Goal: Task Accomplishment & Management: Manage account settings

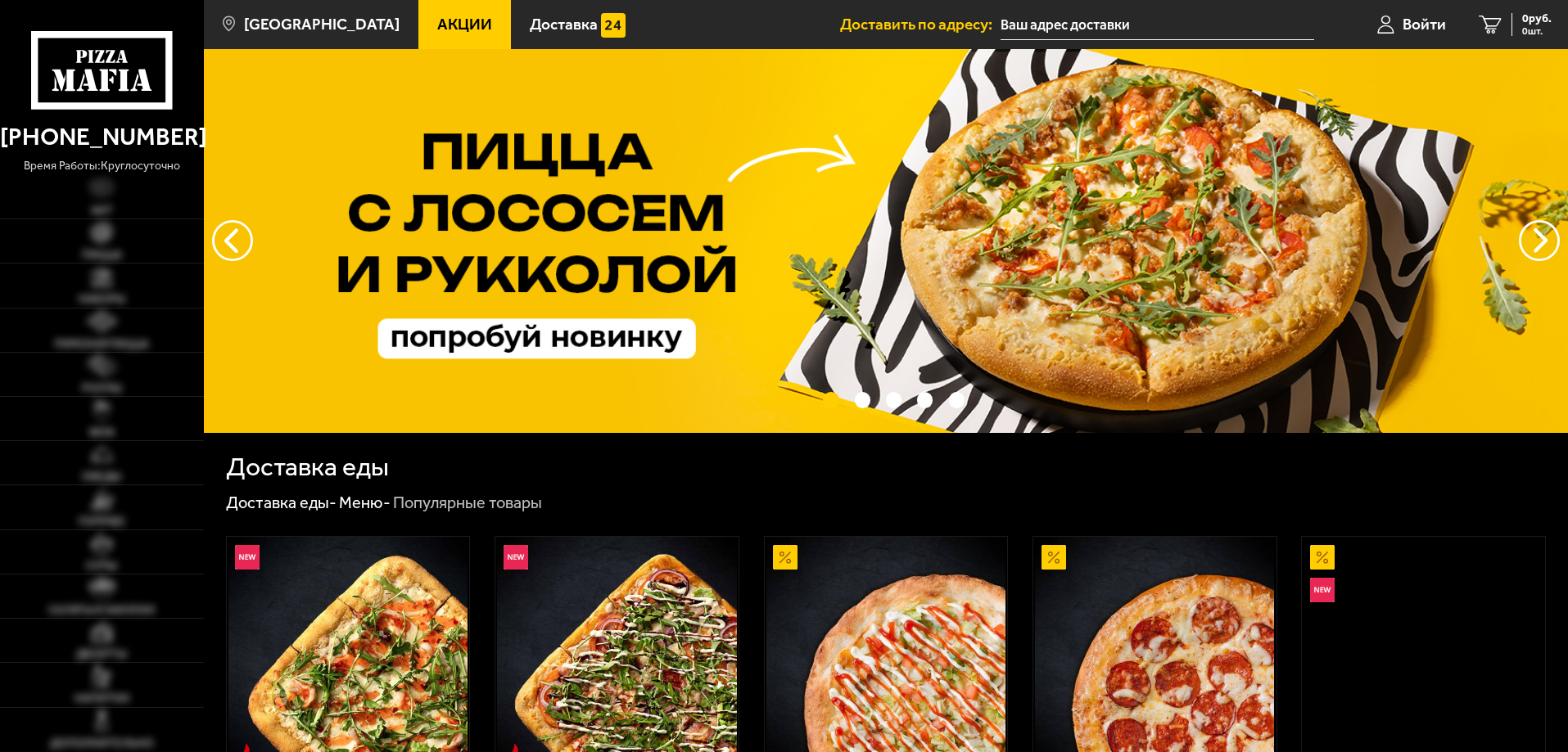
click at [27, 134] on link "[PHONE_NUMBER]" at bounding box center [102, 137] width 204 height 40
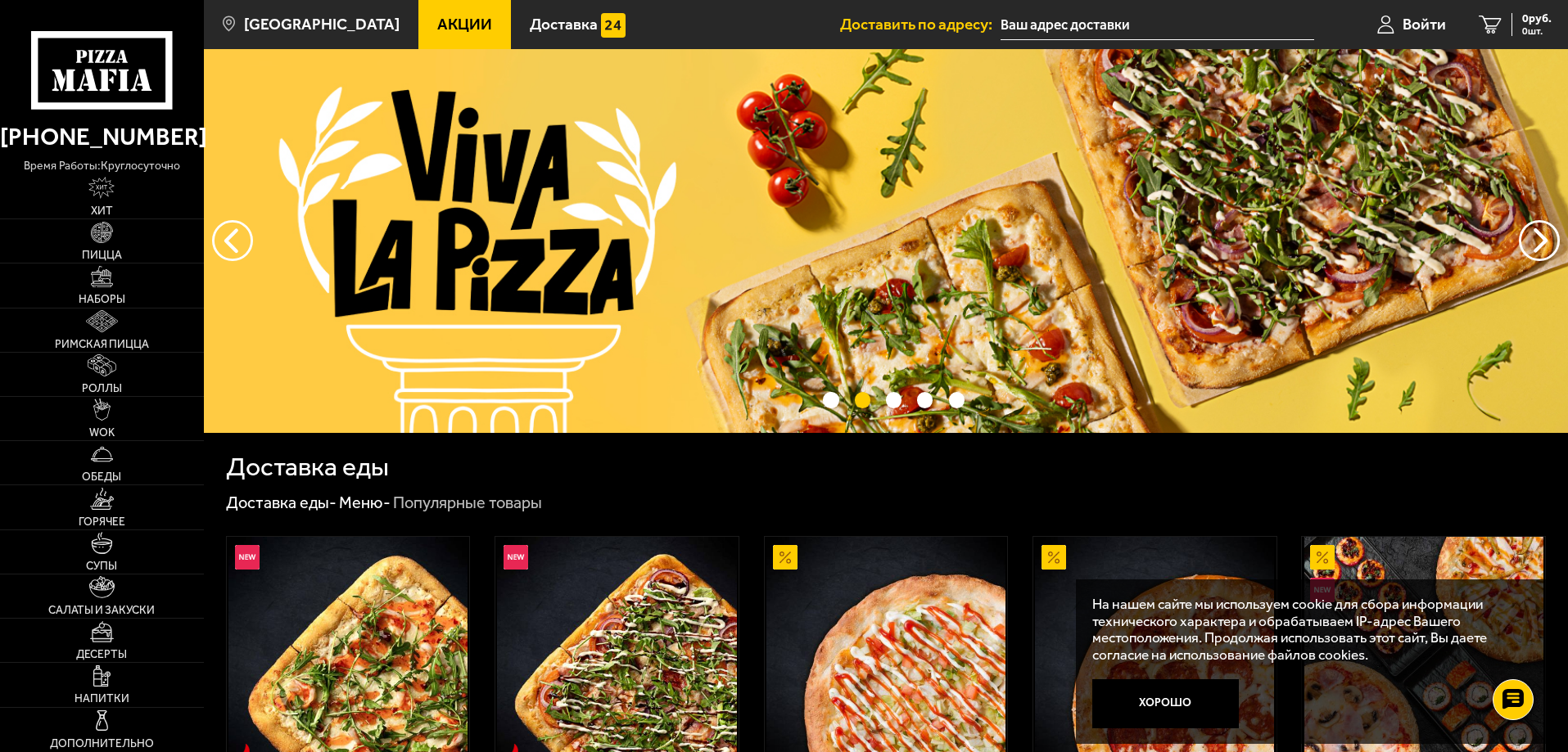
drag, startPoint x: 24, startPoint y: 138, endPoint x: 82, endPoint y: 133, distance: 58.2
click at [82, 133] on link "[PHONE_NUMBER]" at bounding box center [102, 137] width 204 height 40
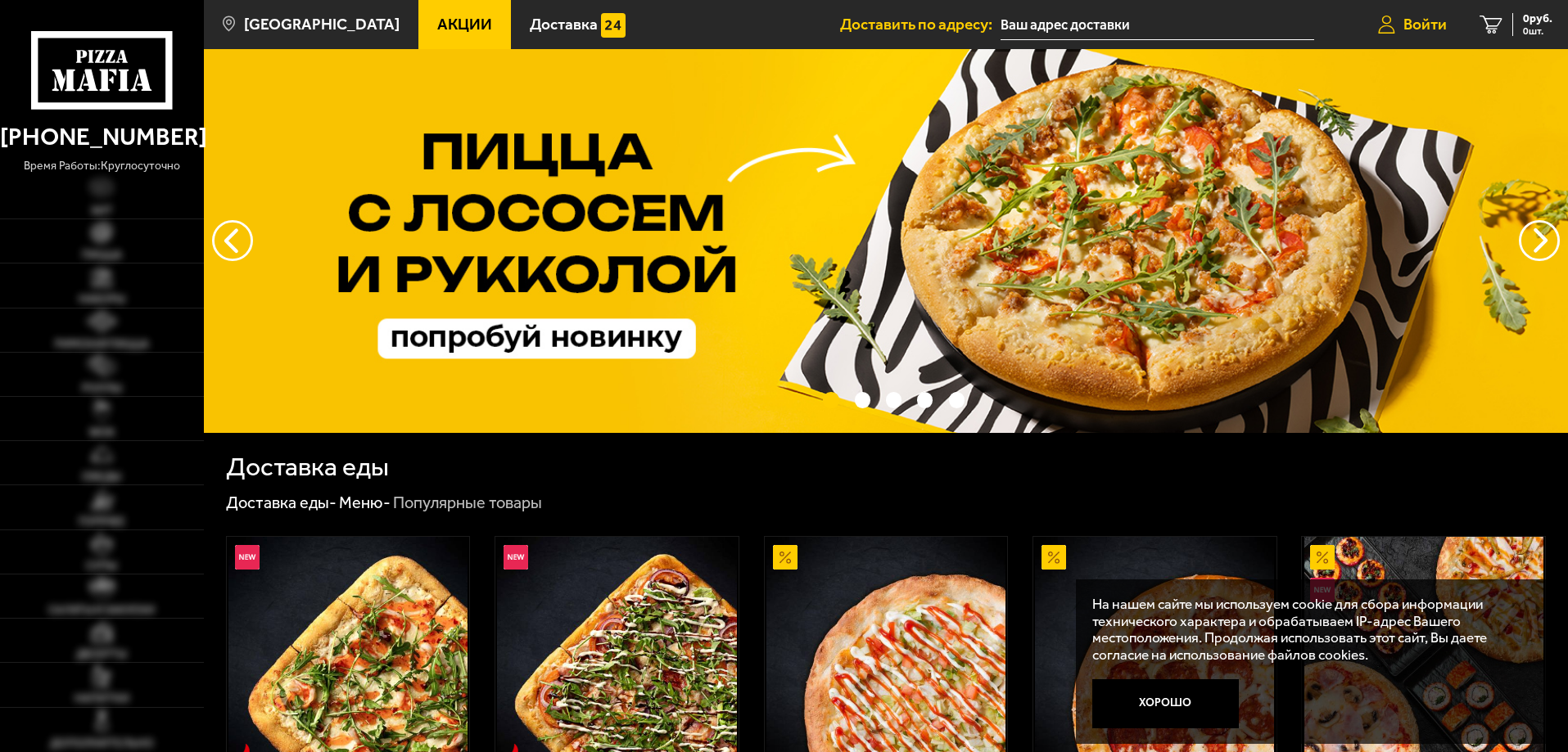
click at [1441, 23] on span "Войти" at bounding box center [1423, 24] width 43 height 15
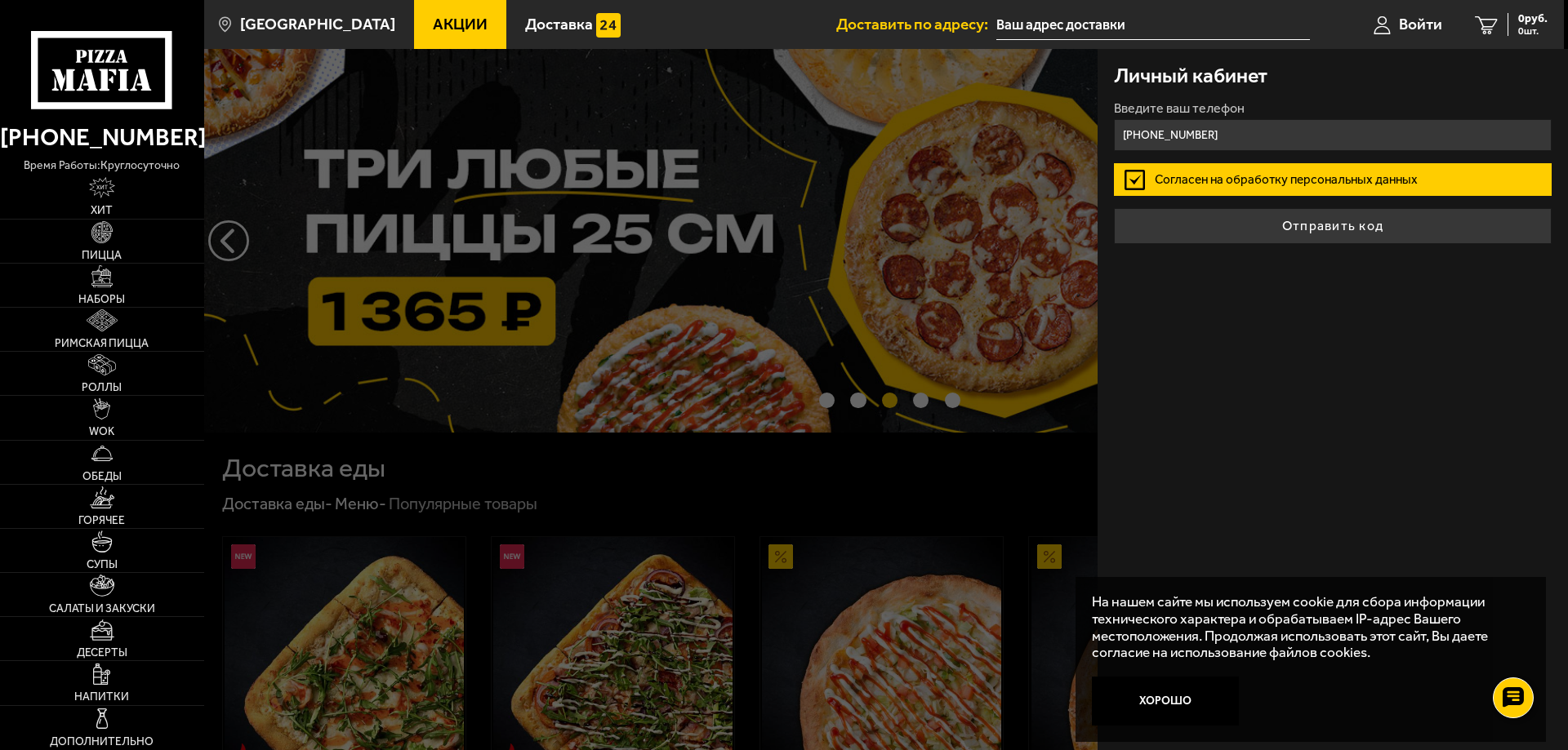
type input "+7 (911) 708-91-42"
click at [1114, 209] on button "Отправить код" at bounding box center [1333, 227] width 438 height 36
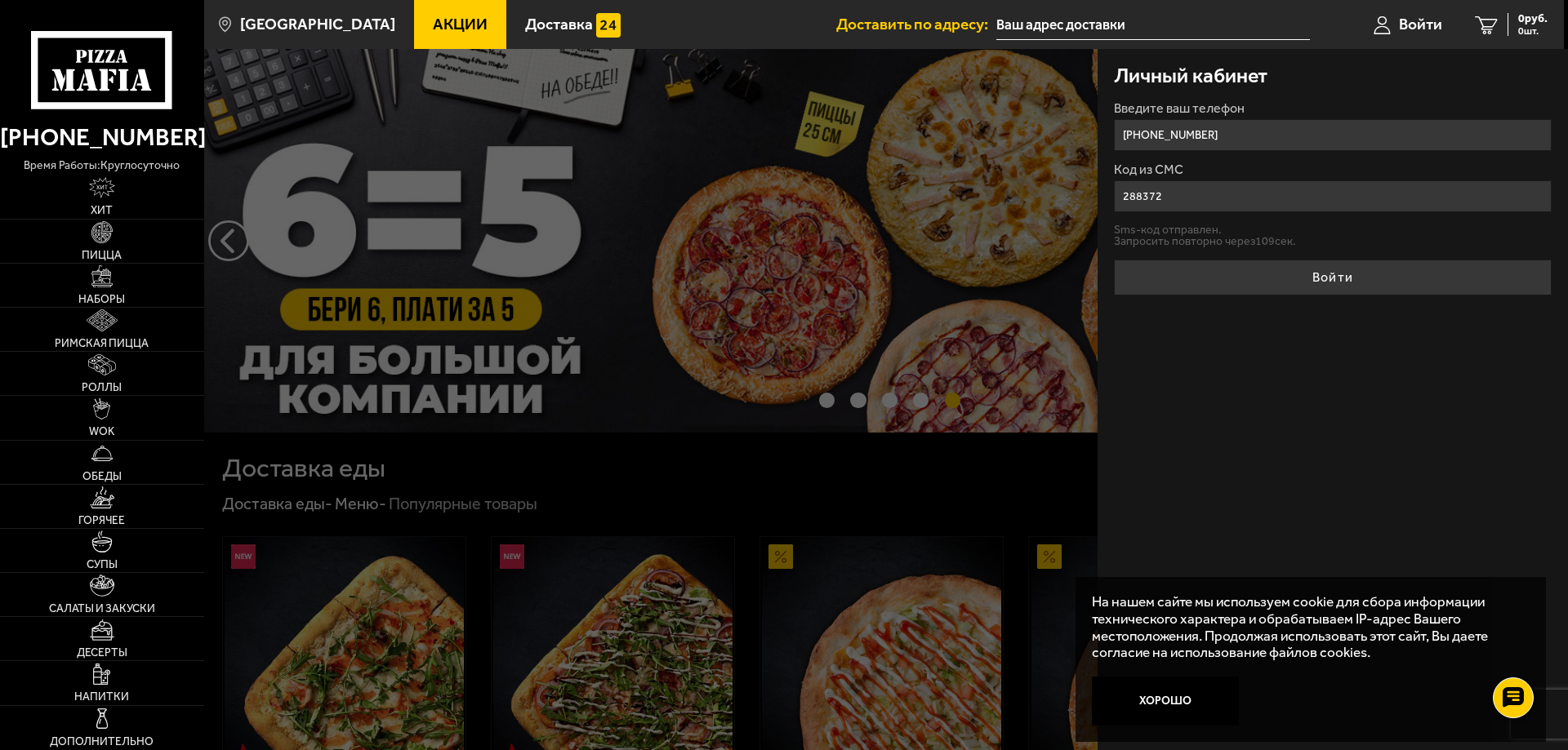
type input "288372"
click at [1114, 259] on button "Войти" at bounding box center [1333, 277] width 438 height 36
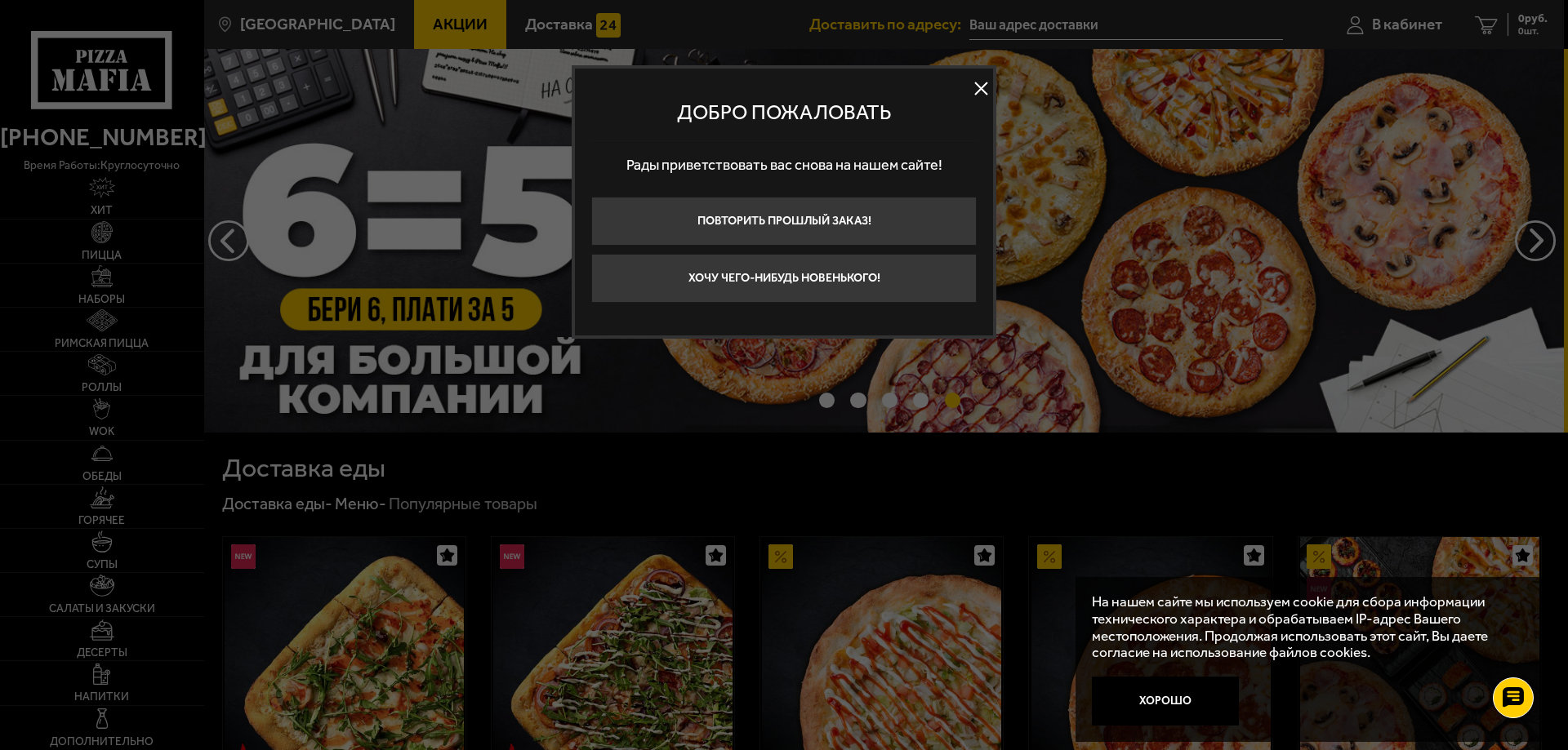
click at [970, 96] on button at bounding box center [981, 89] width 25 height 25
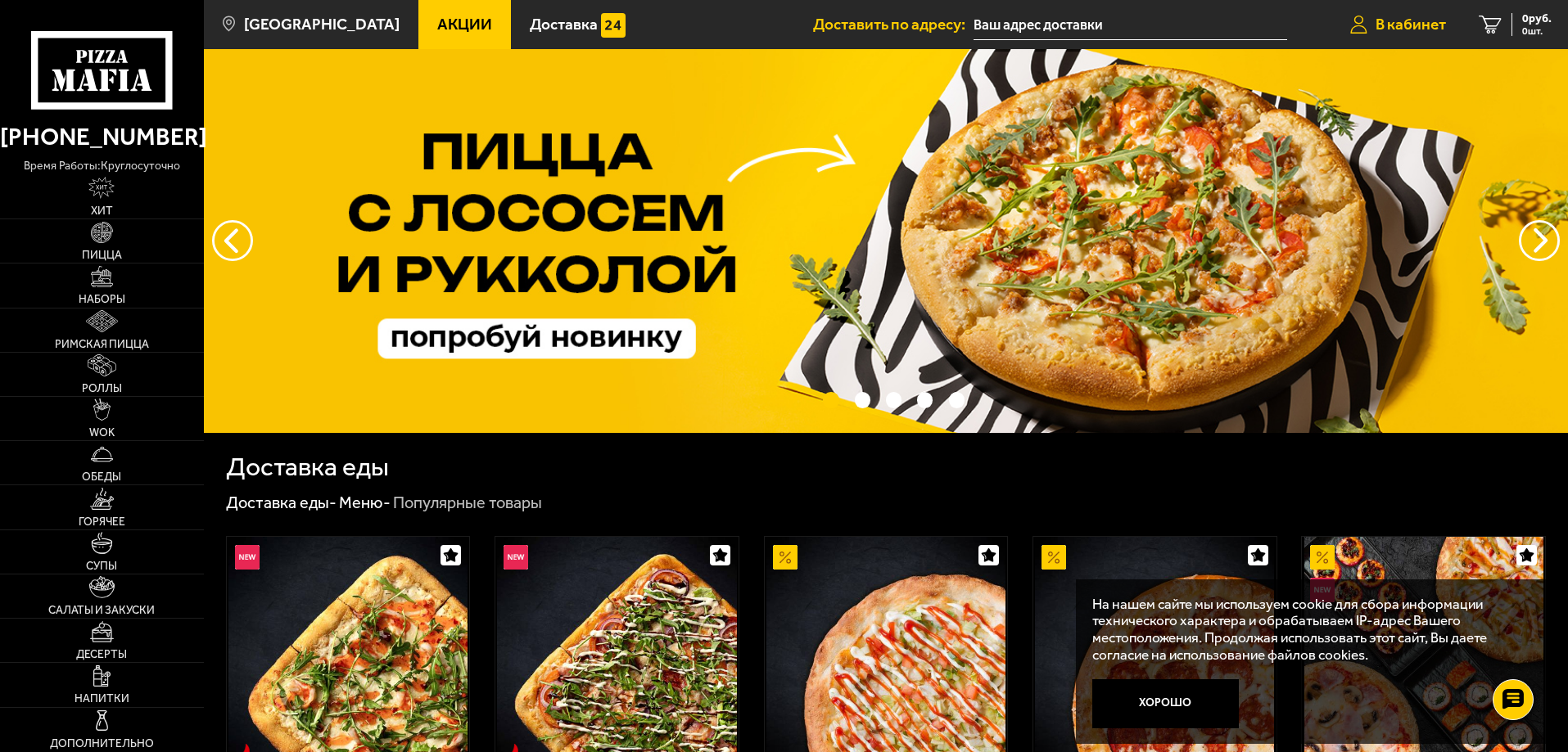
click at [1392, 40] on link "В кабинет" at bounding box center [1397, 24] width 129 height 49
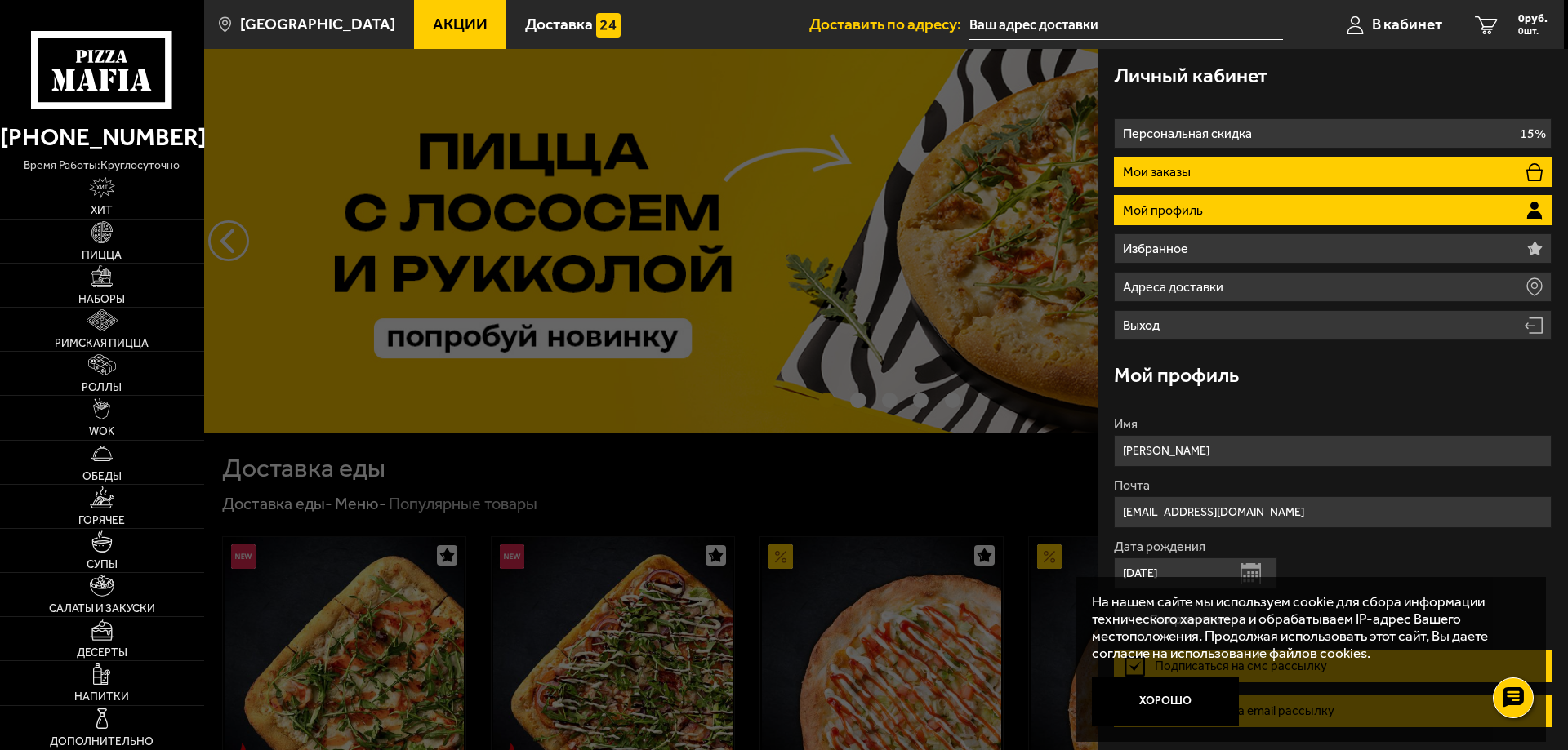
click at [1204, 171] on li "Мои заказы" at bounding box center [1333, 172] width 438 height 31
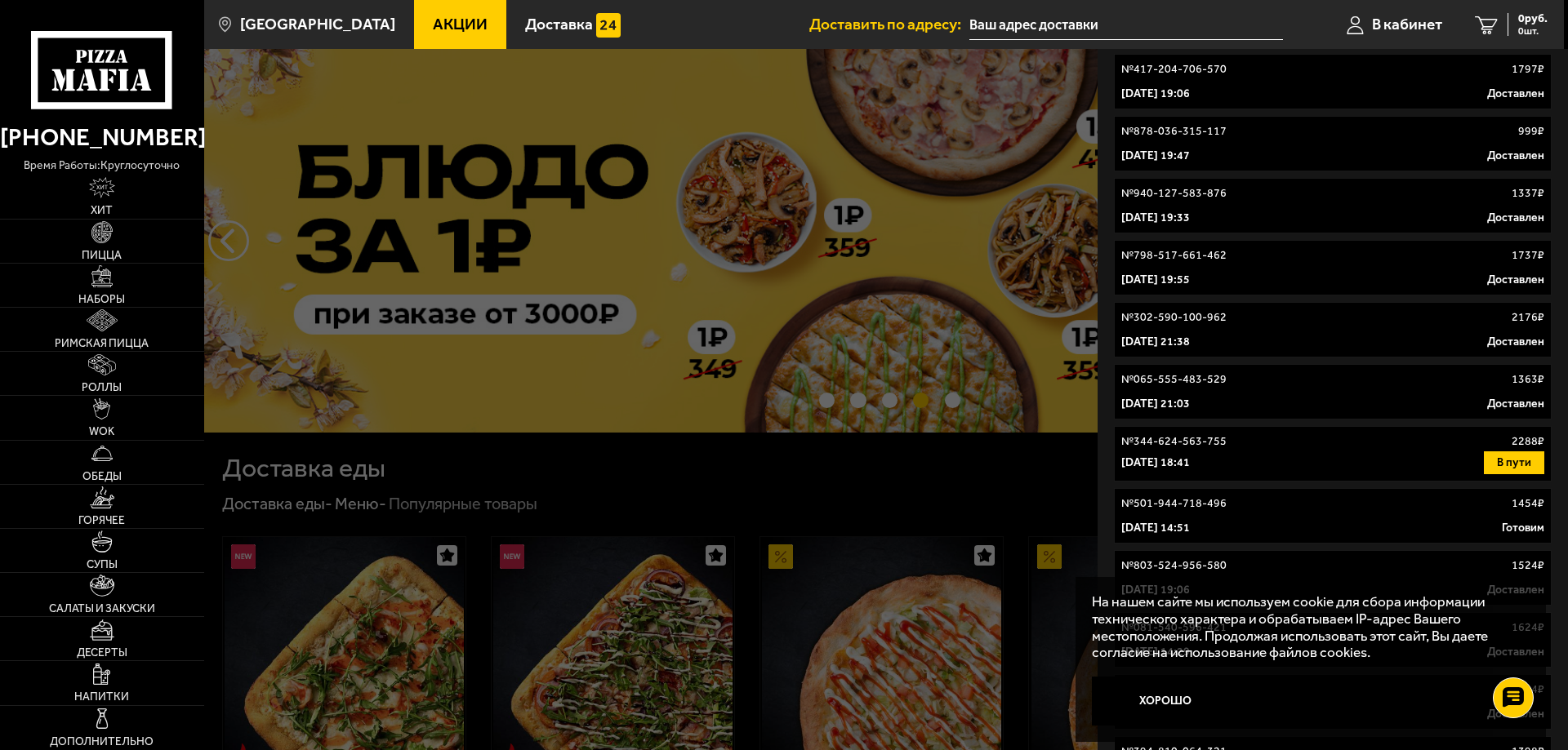
scroll to position [735, 0]
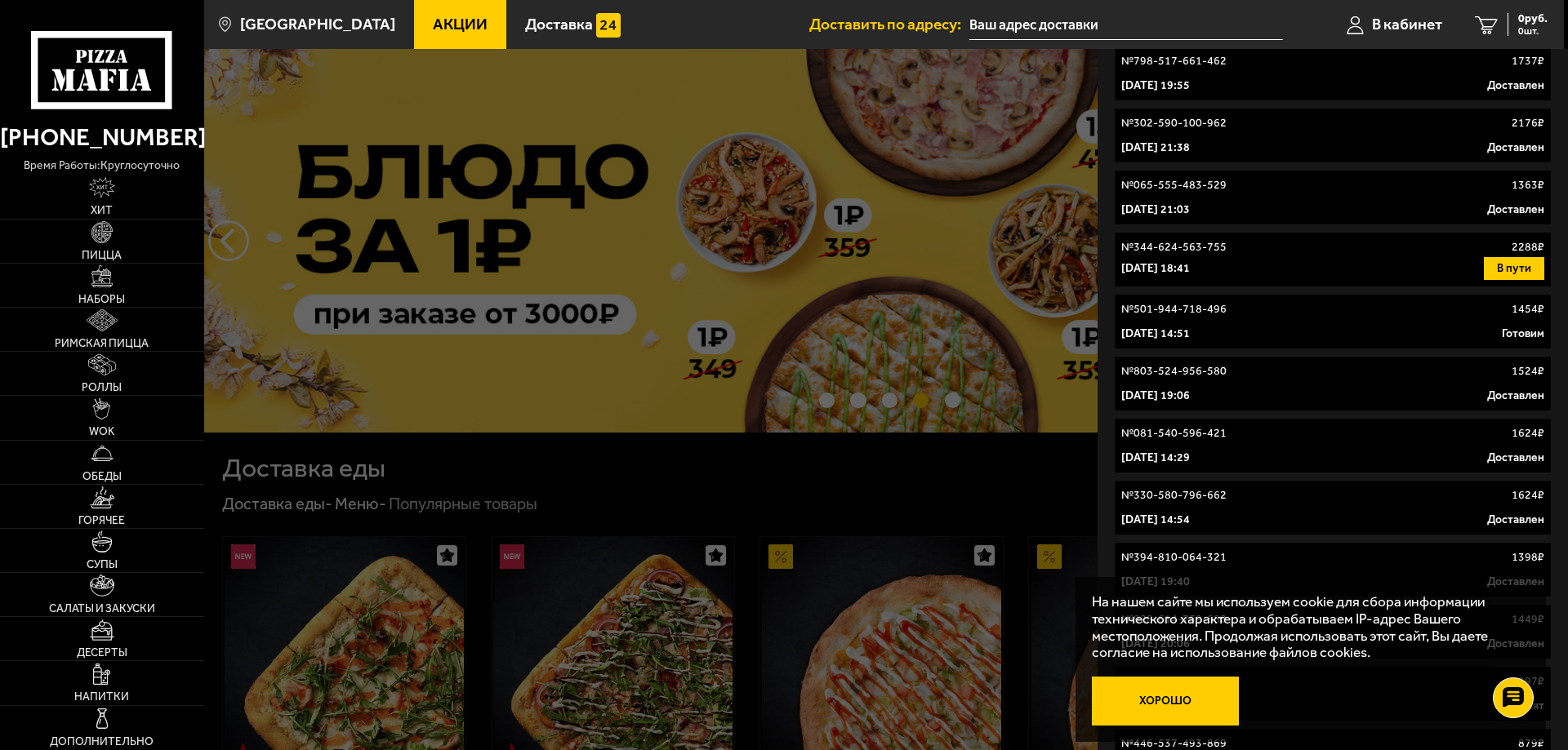
click at [1206, 701] on button "Хорошо" at bounding box center [1165, 701] width 147 height 49
